Goal: Navigation & Orientation: Find specific page/section

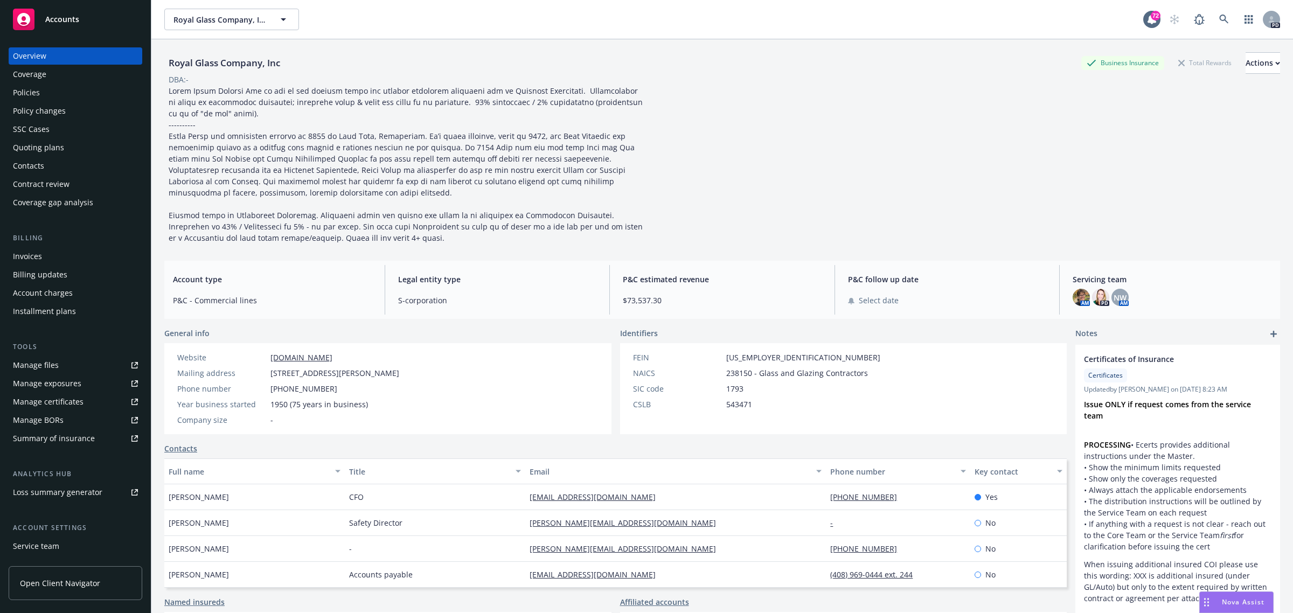
click at [58, 12] on div "Accounts" at bounding box center [75, 20] width 125 height 22
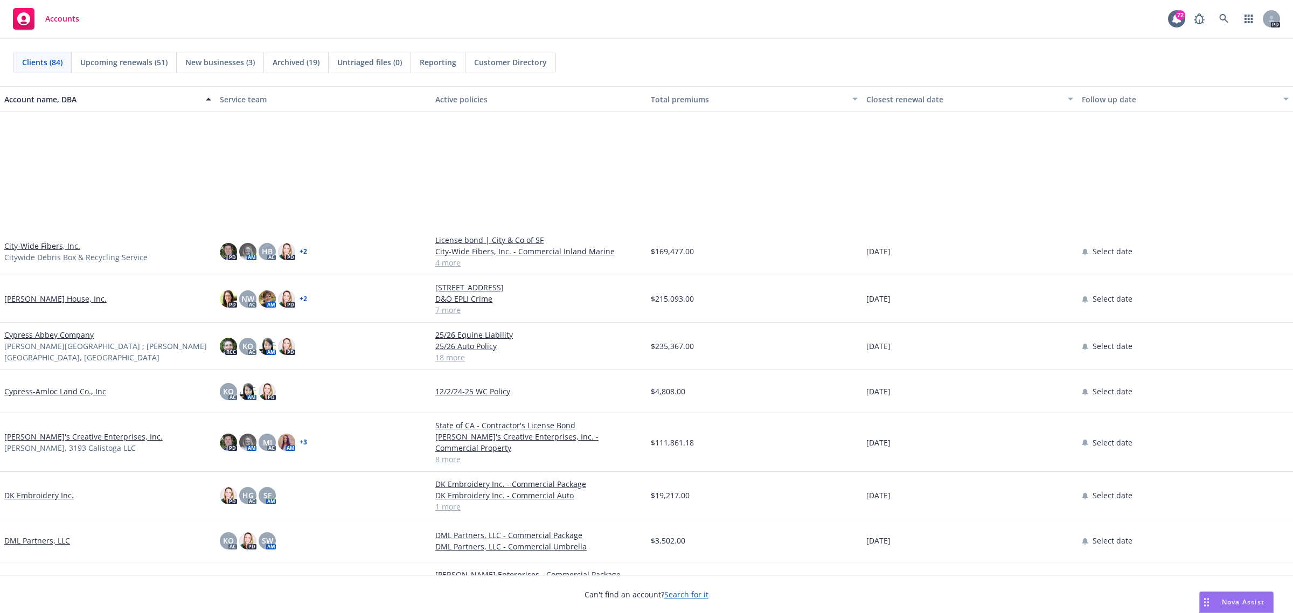
scroll to position [1078, 0]
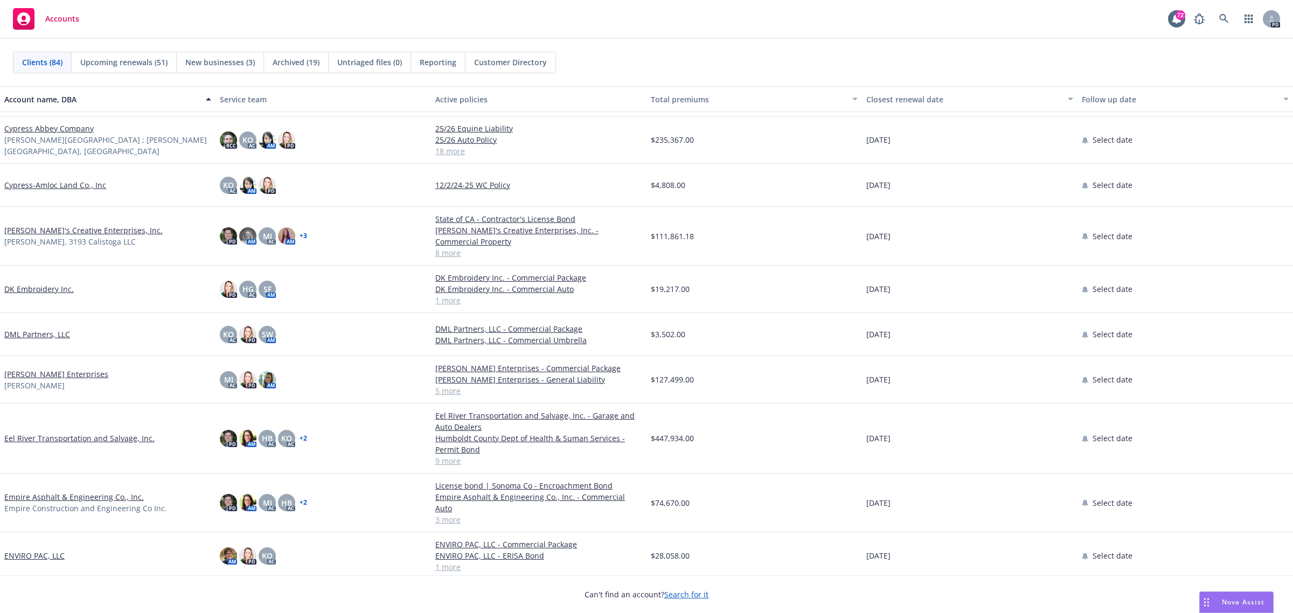
click at [52, 369] on link "[PERSON_NAME] Enterprises" at bounding box center [56, 374] width 104 height 11
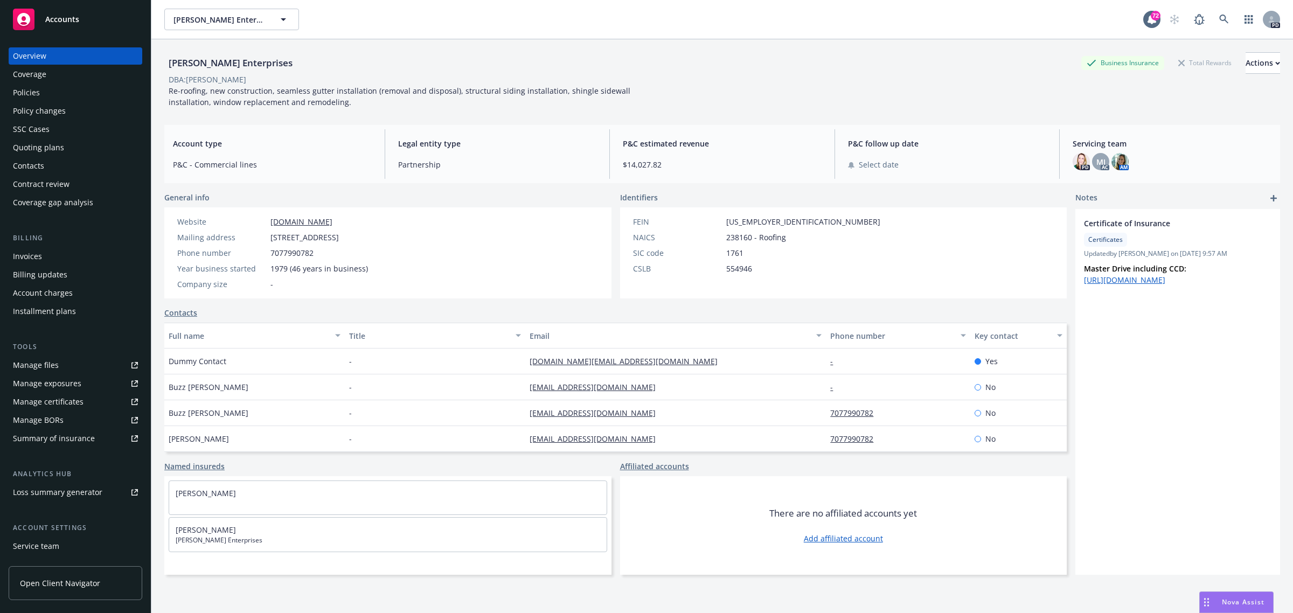
click at [29, 93] on div "Policies" at bounding box center [26, 92] width 27 height 17
